Goal: Use online tool/utility: Utilize a website feature to perform a specific function

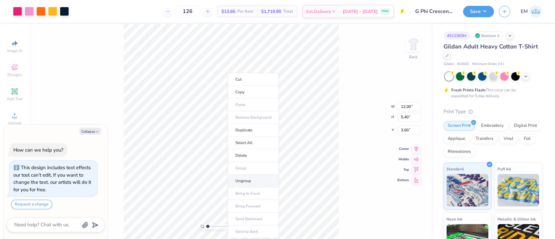
click at [246, 178] on li "Ungroup" at bounding box center [253, 181] width 51 height 13
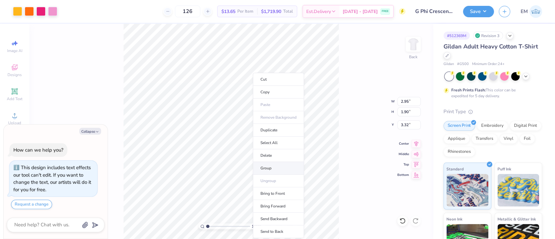
click at [271, 165] on li "Group" at bounding box center [278, 168] width 51 height 13
type textarea "x"
type input "5.97"
type input "2.27"
type input "3.00"
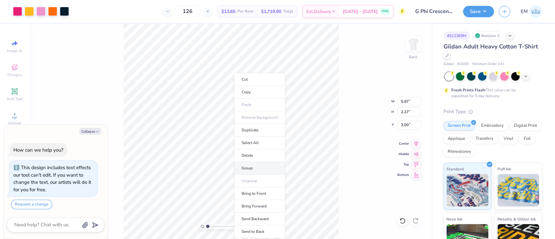
click at [251, 168] on li "Group" at bounding box center [259, 168] width 51 height 13
type textarea "x"
type input "11.42"
type input "2.97"
type input "4.35"
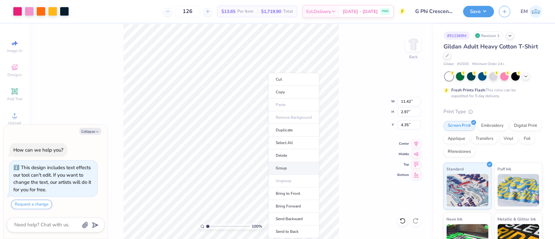
click at [288, 168] on li "Group" at bounding box center [293, 168] width 51 height 13
type textarea "x"
type input "8.10"
type textarea "x"
type input "2.95"
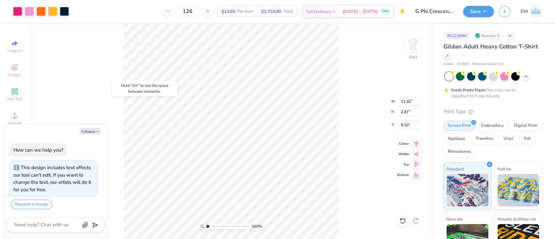
type input "1.90"
type input "3.32"
type textarea "x"
type input "5.27"
type textarea "x"
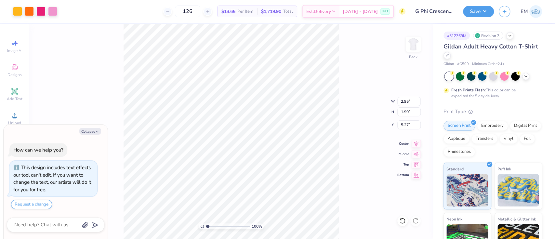
type input "11.42"
type input "2.97"
type input "8.10"
type textarea "x"
type input "11.77"
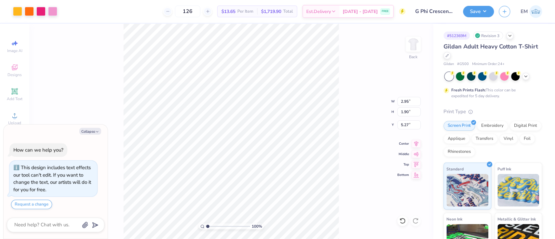
type textarea "x"
type input "3.61"
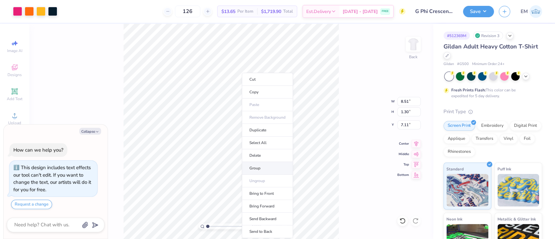
click at [256, 165] on li "Group" at bounding box center [267, 168] width 51 height 13
type textarea "x"
type input "9.78"
type textarea "x"
type input "11.42"
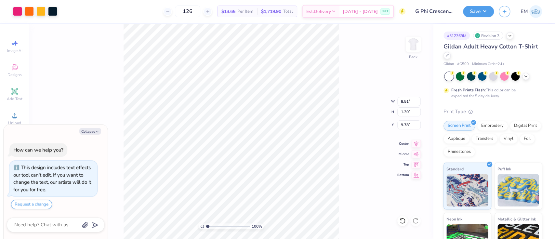
type input "2.97"
type input "11.77"
type textarea "x"
type input "6.81"
type textarea "x"
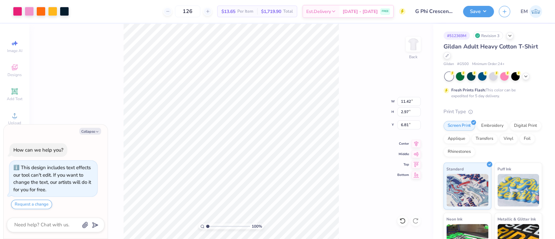
type input "2.95"
type input "1.90"
type input "3.61"
type textarea "x"
type input "5.43"
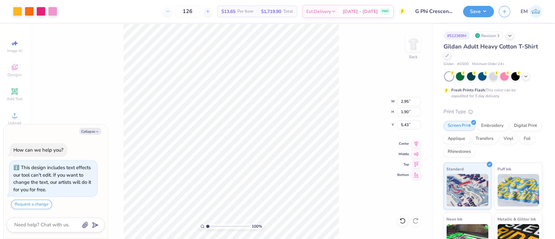
type textarea "x"
type input "5.97"
type input "2.27"
type input "3.00"
type textarea "x"
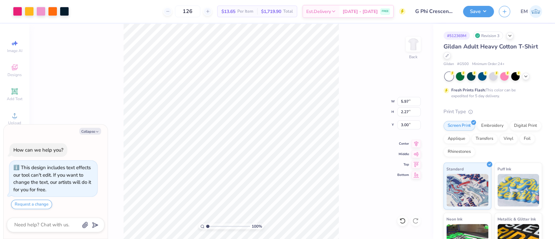
type input "2.95"
type input "1.90"
type input "5.43"
type textarea "x"
type input "11.86"
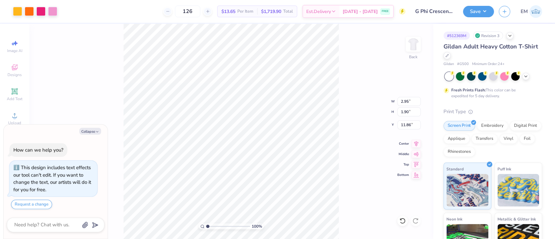
type textarea "x"
type input "5.97"
type input "2.27"
type input "2.57"
type textarea "x"
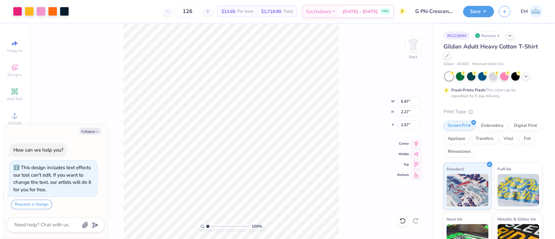
type input "7.84"
type input "2.98"
type textarea "x"
type input "7.46"
type textarea "x"
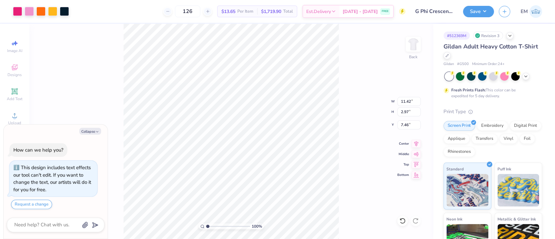
type input "2.95"
type input "1.90"
type input "11.86"
type textarea "x"
type input "5.66"
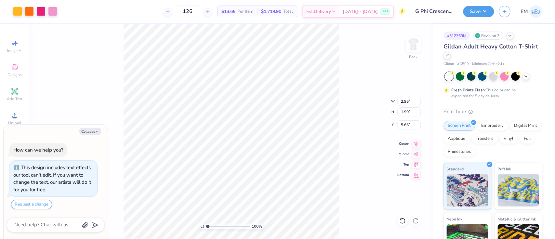
type textarea "x"
type input "8.51"
type input "1.30"
type input "9.78"
type textarea "x"
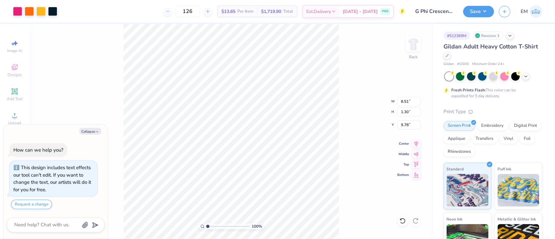
type input "10.43"
type textarea "x"
type input "0.67"
type input "0.59"
type input "4.83"
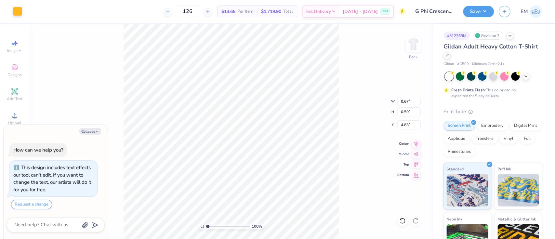
type textarea "x"
type input "5.54"
type textarea "x"
type input "2.95"
type input "1.90"
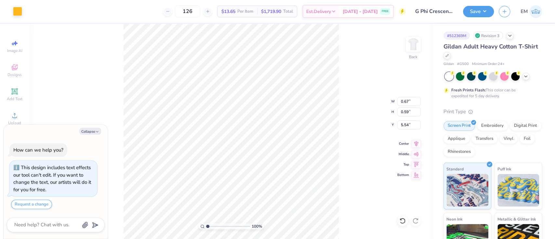
type input "5.66"
type textarea "x"
type input "11.42"
type input "2.97"
type input "7.46"
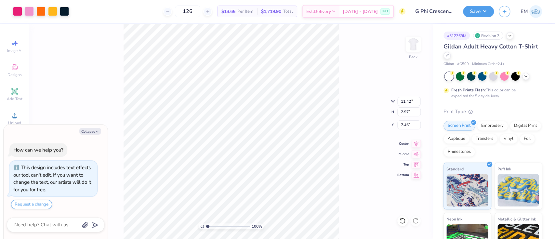
type textarea "x"
type input "9.90"
type input "2.57"
type textarea "x"
type input "2.95"
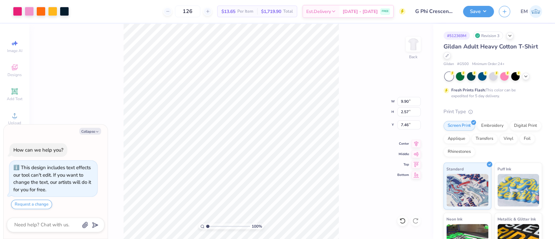
type input "1.90"
type input "5.66"
type textarea "x"
type input "3.26"
type input "2.10"
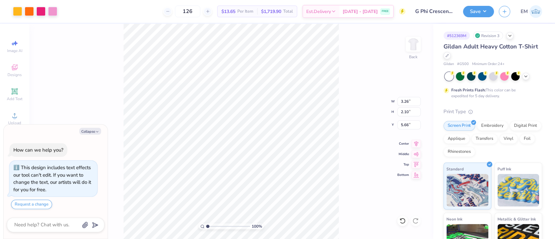
type textarea "x"
type input "5.84"
type textarea "x"
type input "9.90"
type input "2.57"
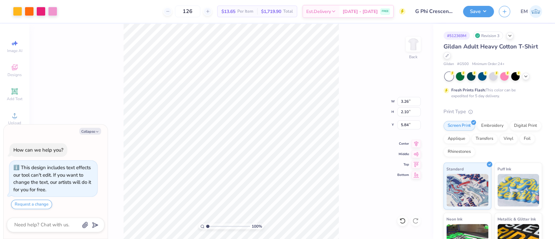
type input "7.46"
type textarea "x"
type input "6.89"
type textarea "x"
type input "8.51"
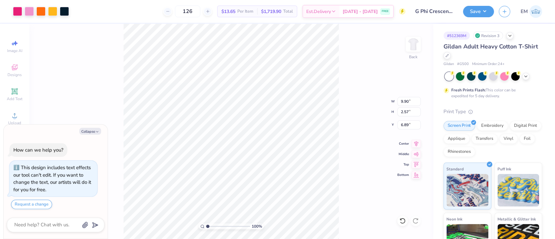
type input "1.30"
type input "10.43"
type textarea "x"
type input "9.47"
type textarea "x"
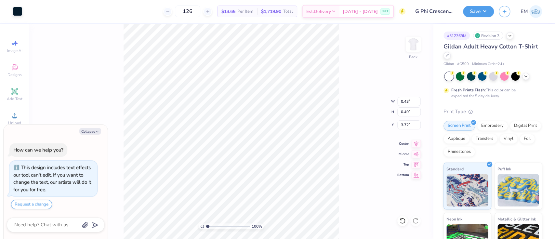
type input "4.06"
click at [524, 74] on icon at bounding box center [525, 75] width 5 height 5
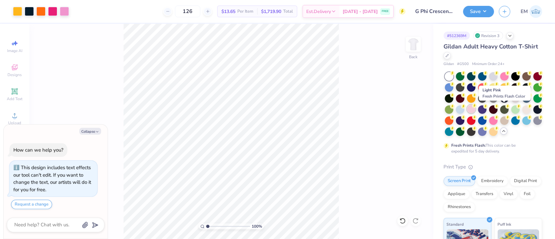
click at [475, 108] on div at bounding box center [471, 109] width 8 height 8
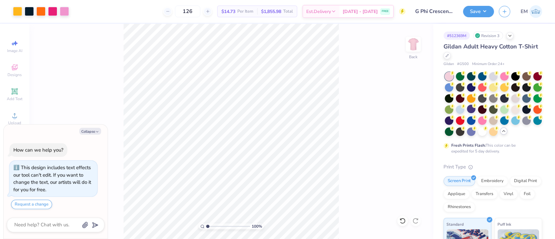
click at [413, 127] on div "100 % Back" at bounding box center [231, 131] width 404 height 215
click at [476, 11] on button "Save" at bounding box center [478, 10] width 31 height 11
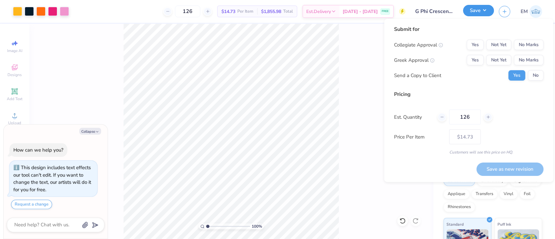
type textarea "x"
click at [475, 59] on button "Yes" at bounding box center [475, 60] width 17 height 10
click at [533, 45] on button "No Marks" at bounding box center [529, 45] width 30 height 10
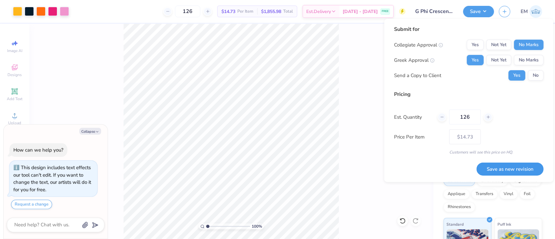
click at [514, 166] on button "Save as new revision" at bounding box center [509, 168] width 67 height 13
type input "$14.73"
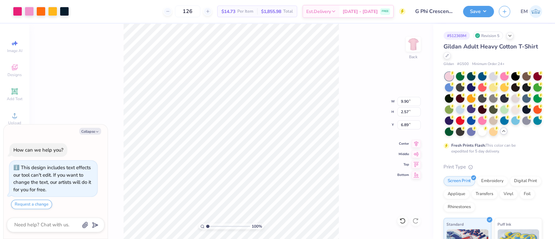
type textarea "x"
type input "3.26"
type input "2.10"
type input "5.84"
type textarea "x"
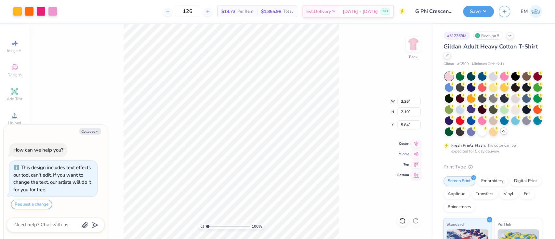
type input "9.90"
type input "2.57"
type input "6.89"
type textarea "x"
type input "3.26"
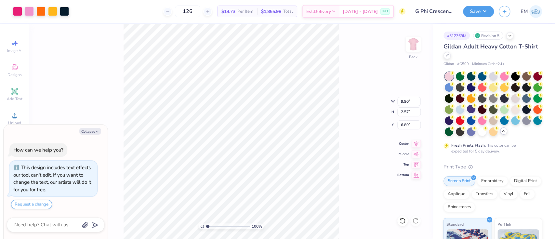
type input "2.10"
type input "5.84"
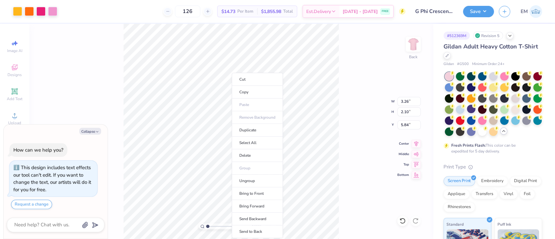
type textarea "x"
